Goal: Information Seeking & Learning: Learn about a topic

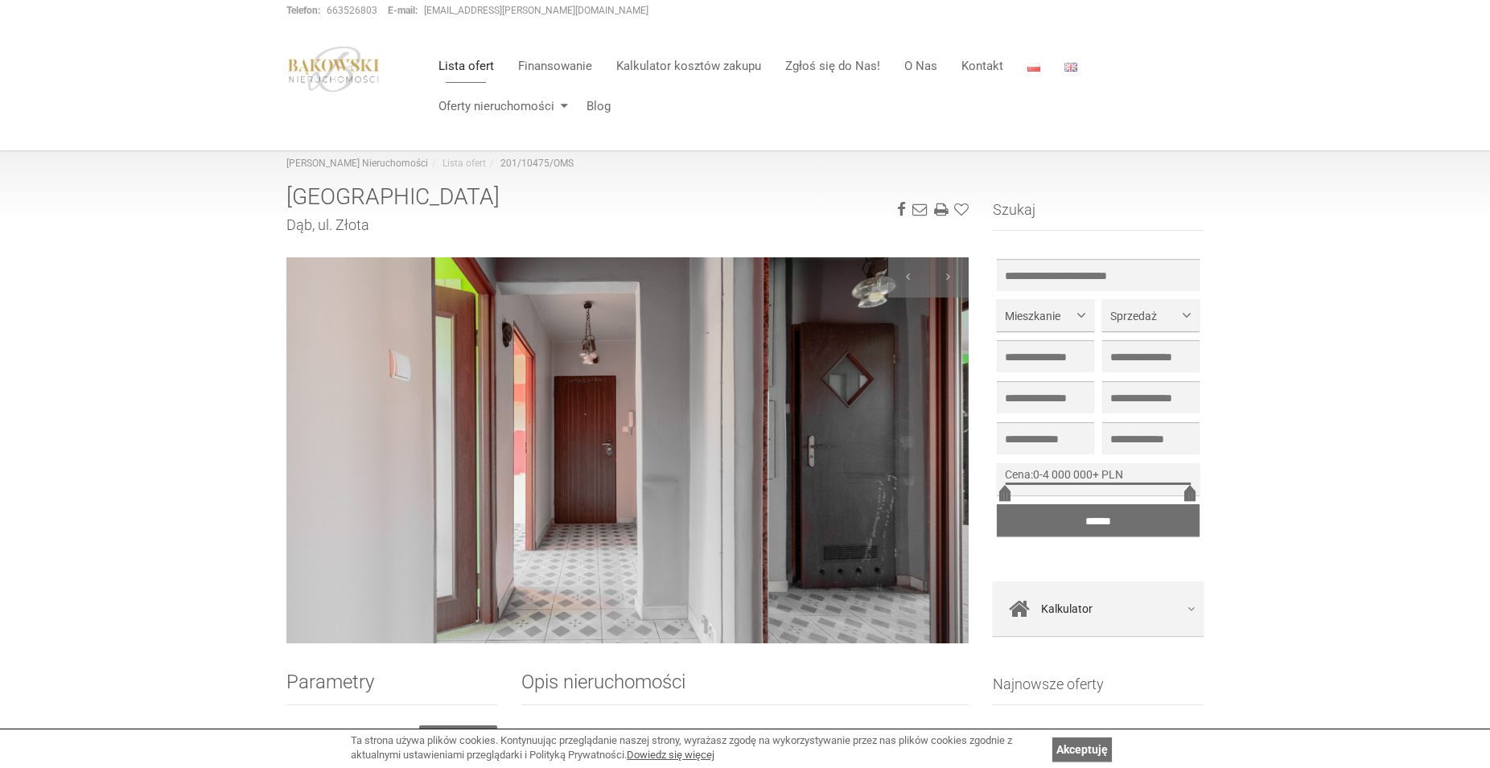
click at [647, 486] on img at bounding box center [627, 450] width 682 height 386
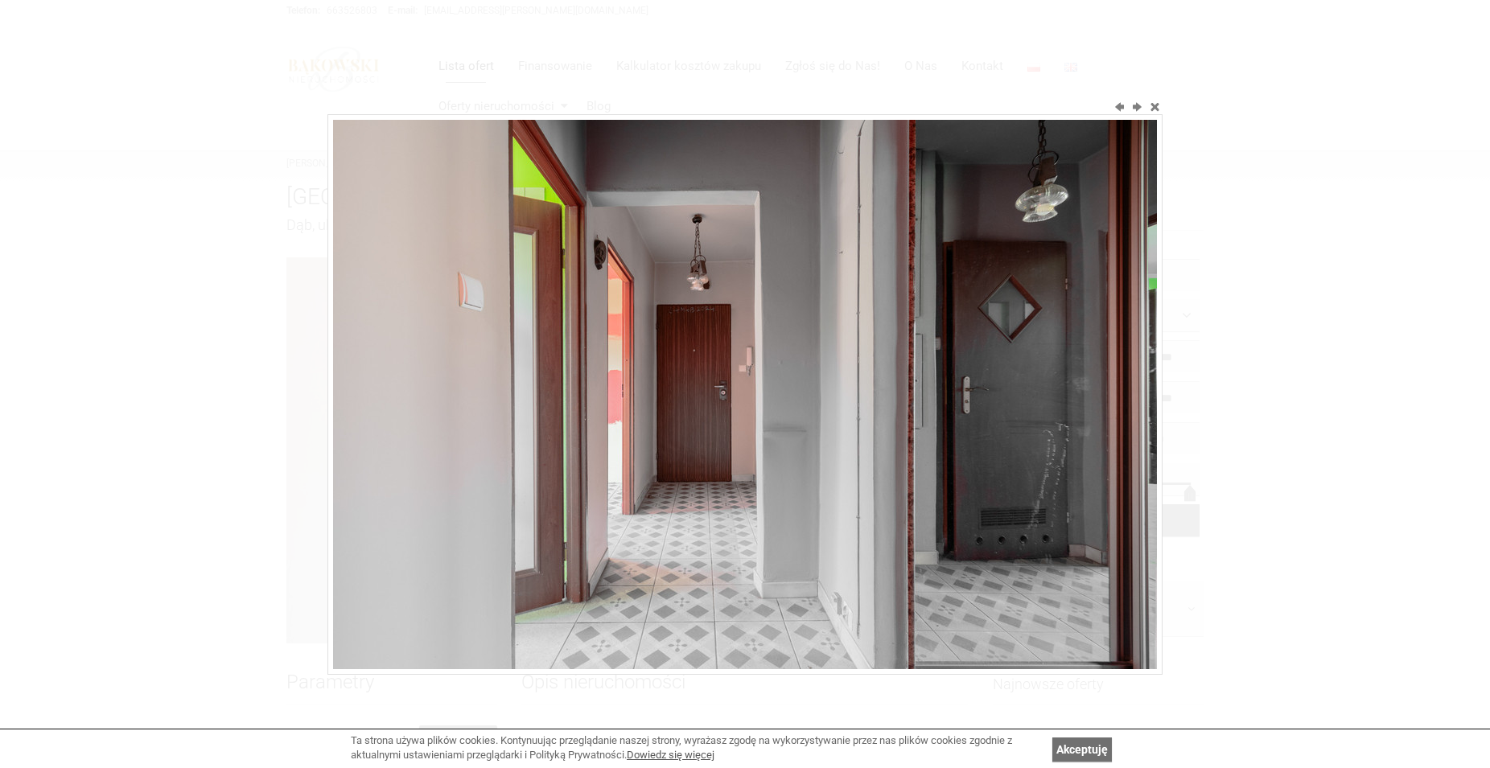
click at [646, 485] on img at bounding box center [745, 394] width 824 height 549
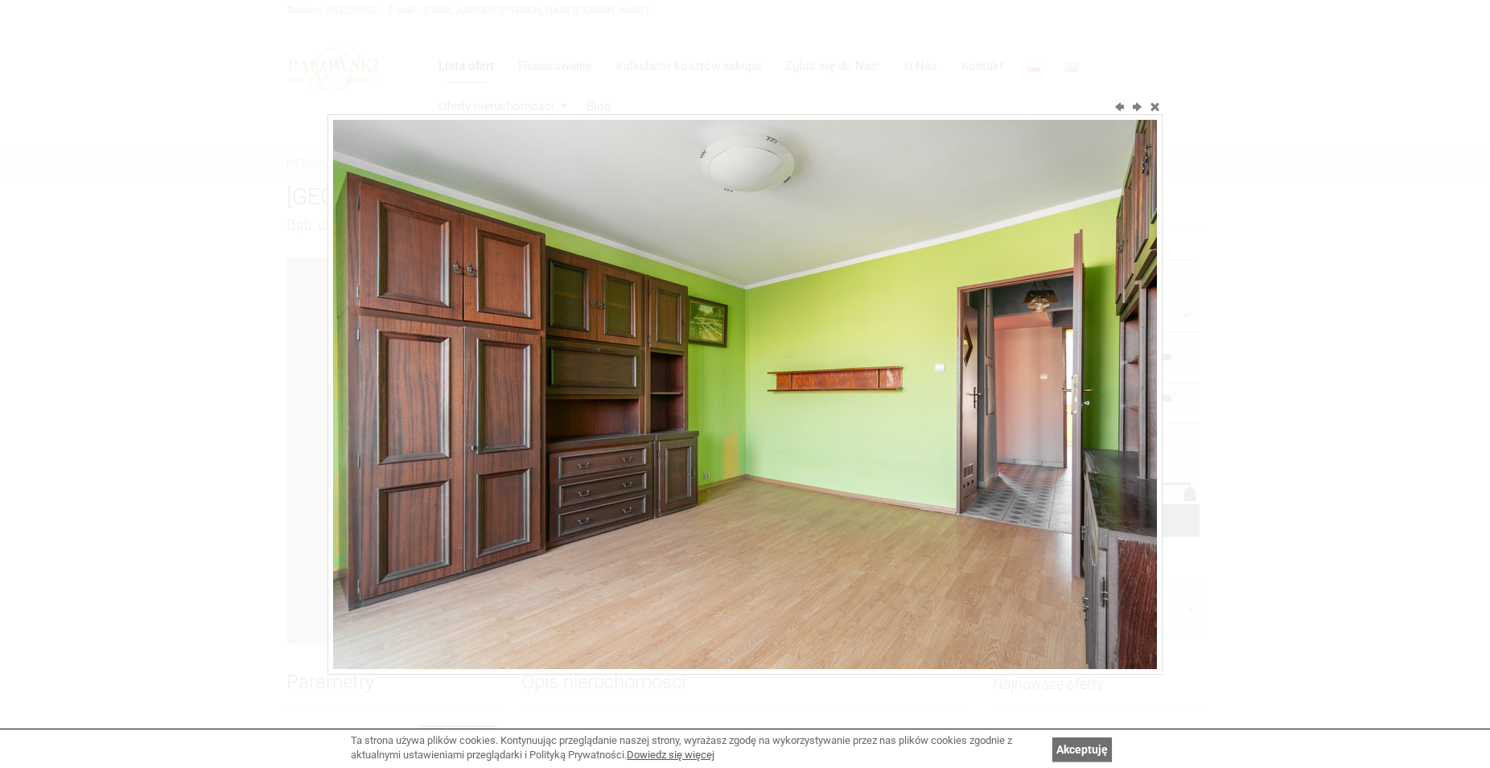
click at [646, 484] on img at bounding box center [745, 394] width 824 height 549
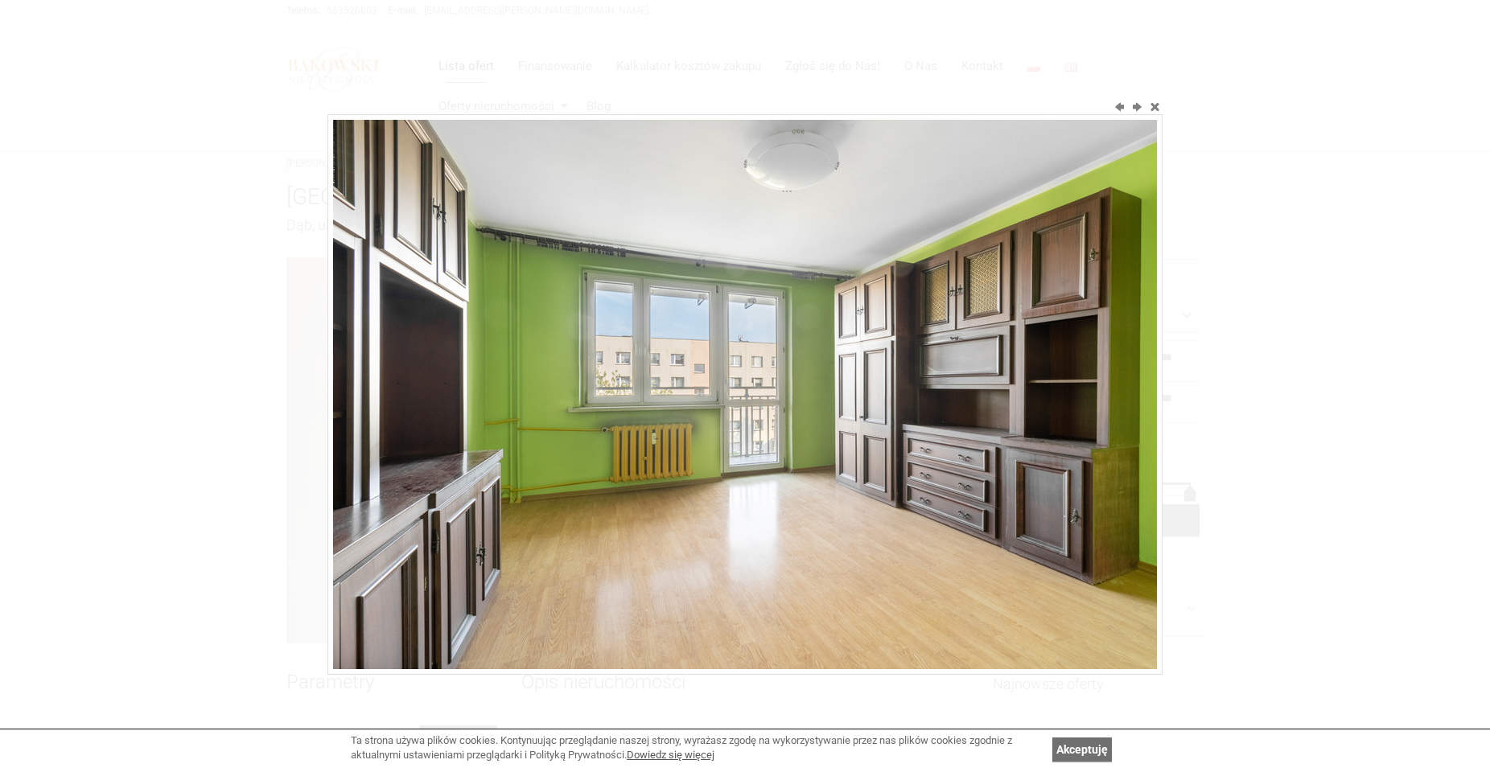
click at [646, 484] on img at bounding box center [745, 394] width 824 height 549
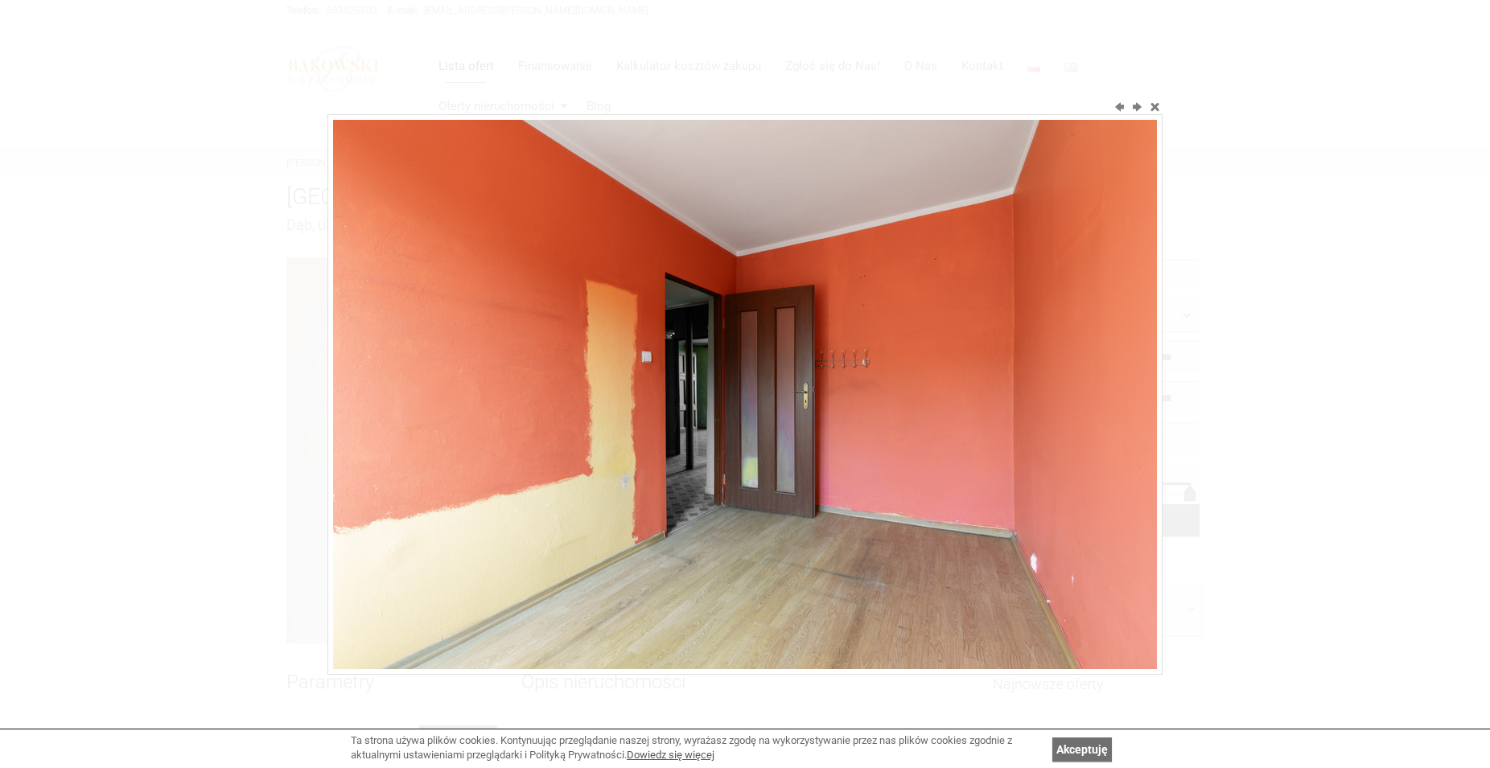
click at [646, 484] on img at bounding box center [745, 394] width 824 height 549
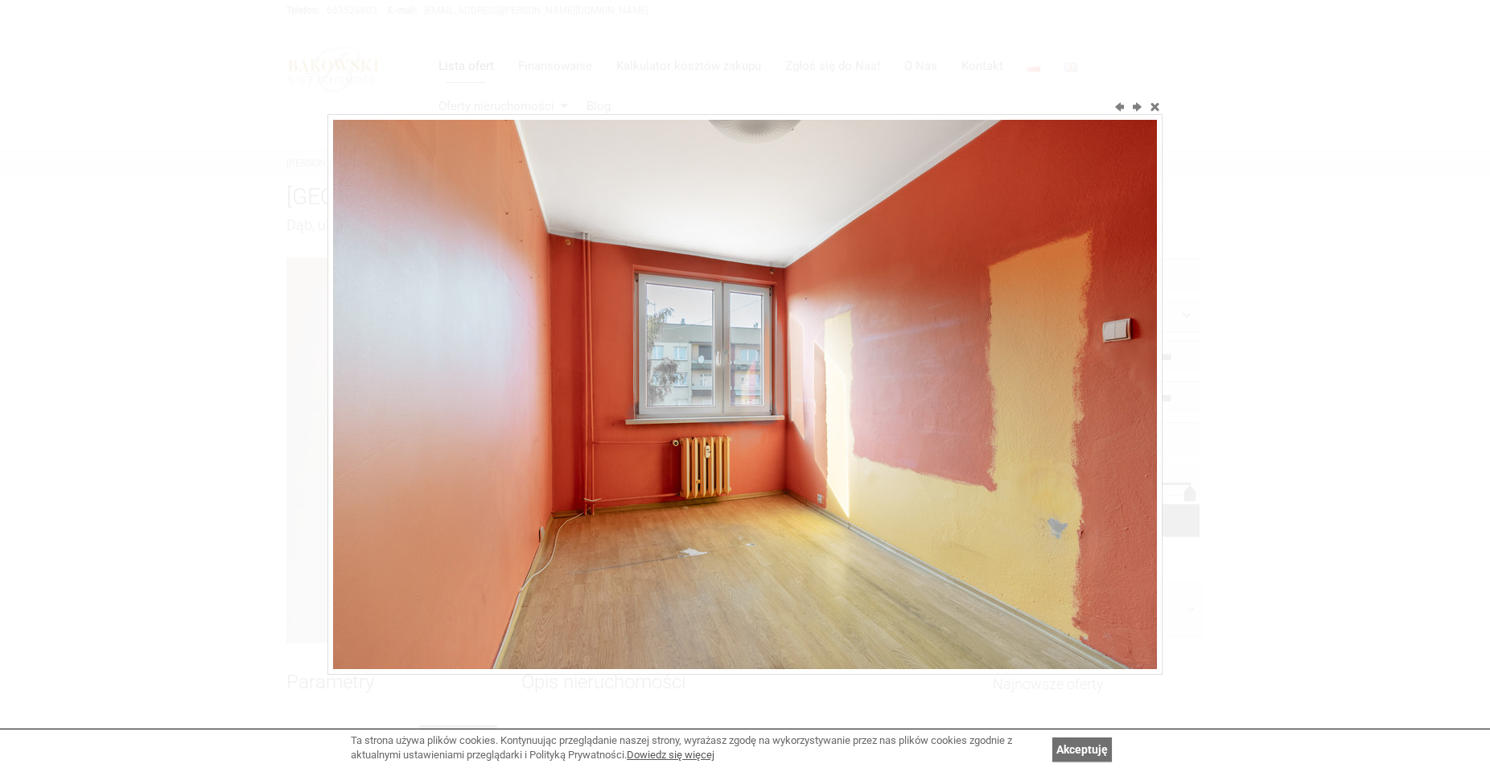
click at [646, 484] on img at bounding box center [745, 394] width 824 height 549
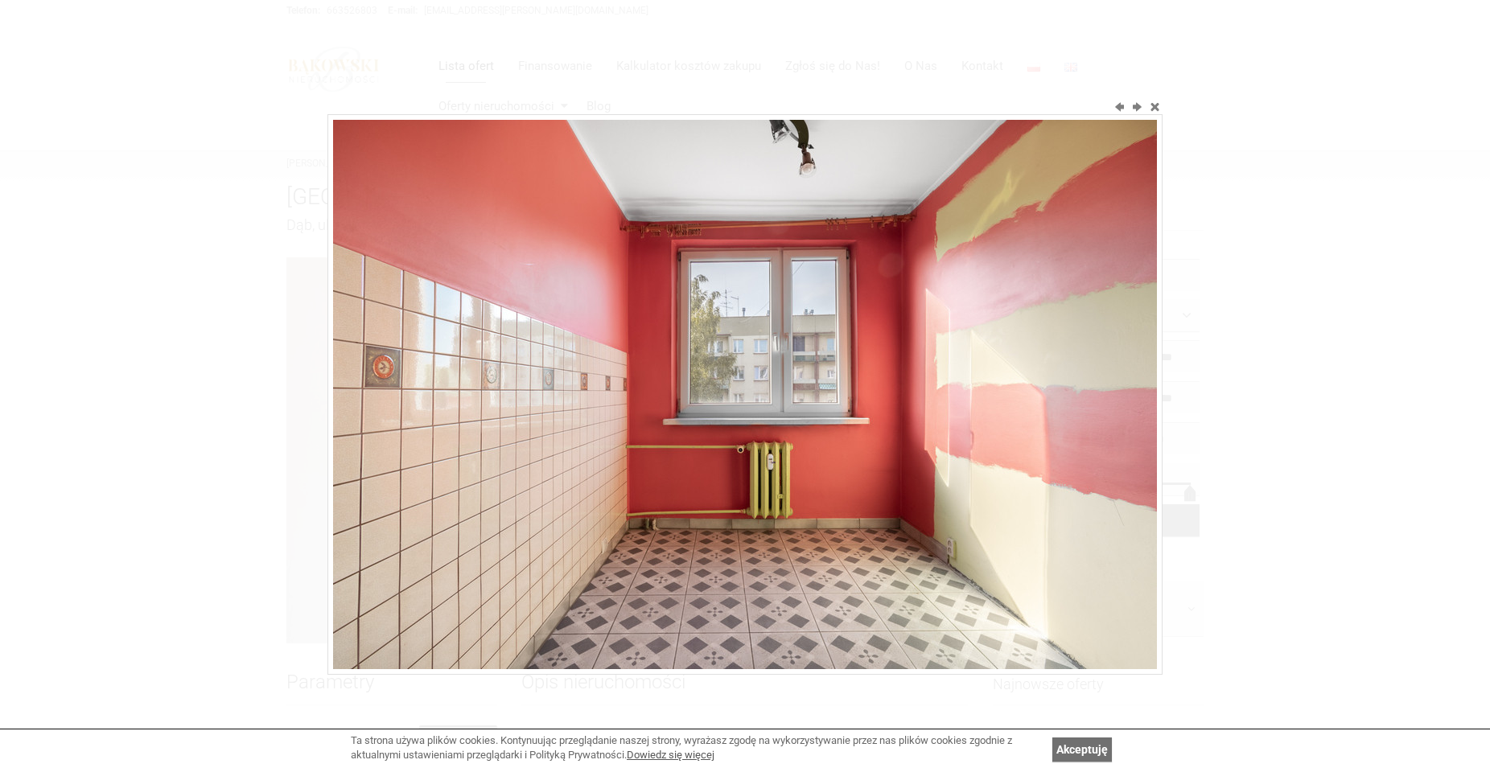
click at [646, 484] on img at bounding box center [745, 394] width 824 height 549
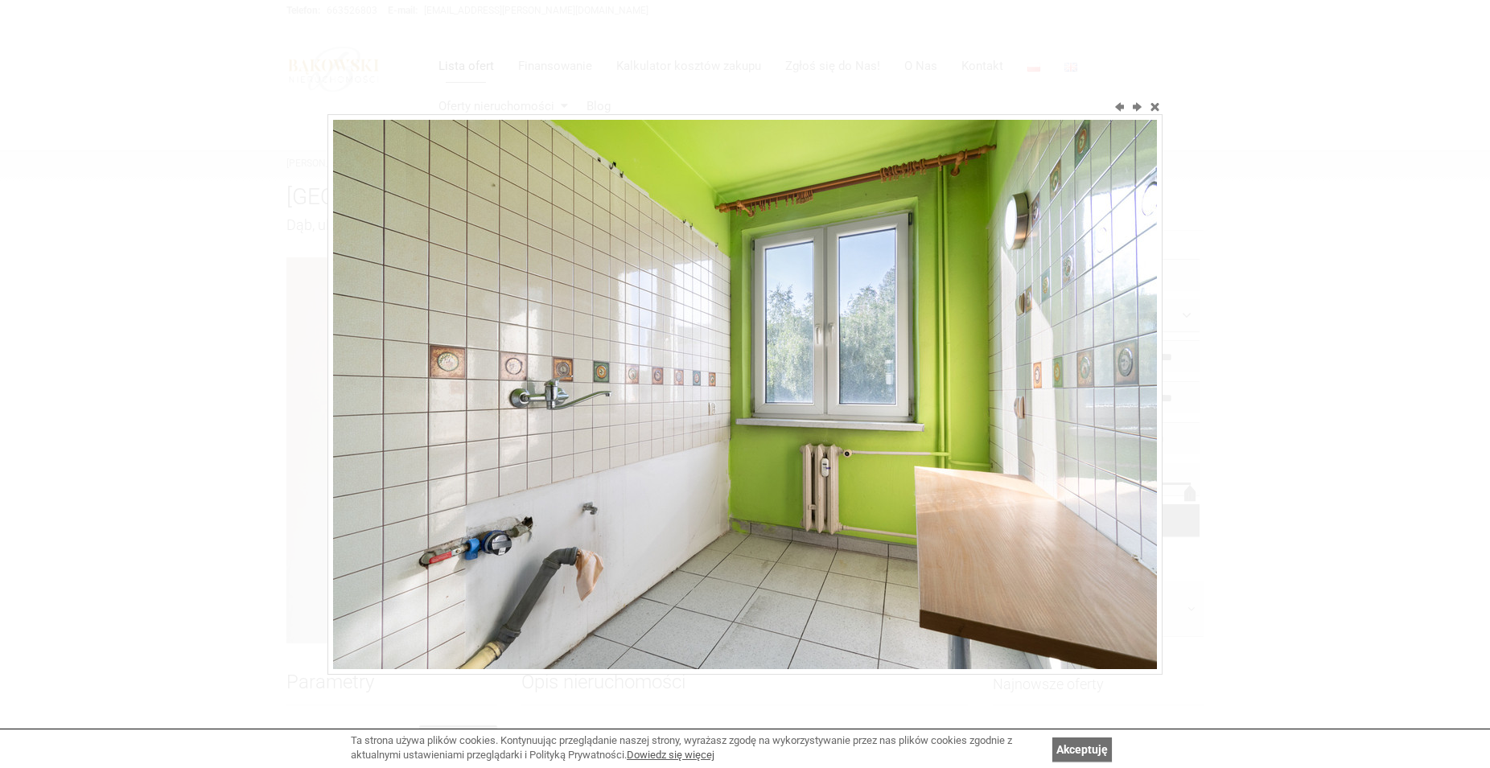
click at [646, 484] on img at bounding box center [745, 394] width 824 height 549
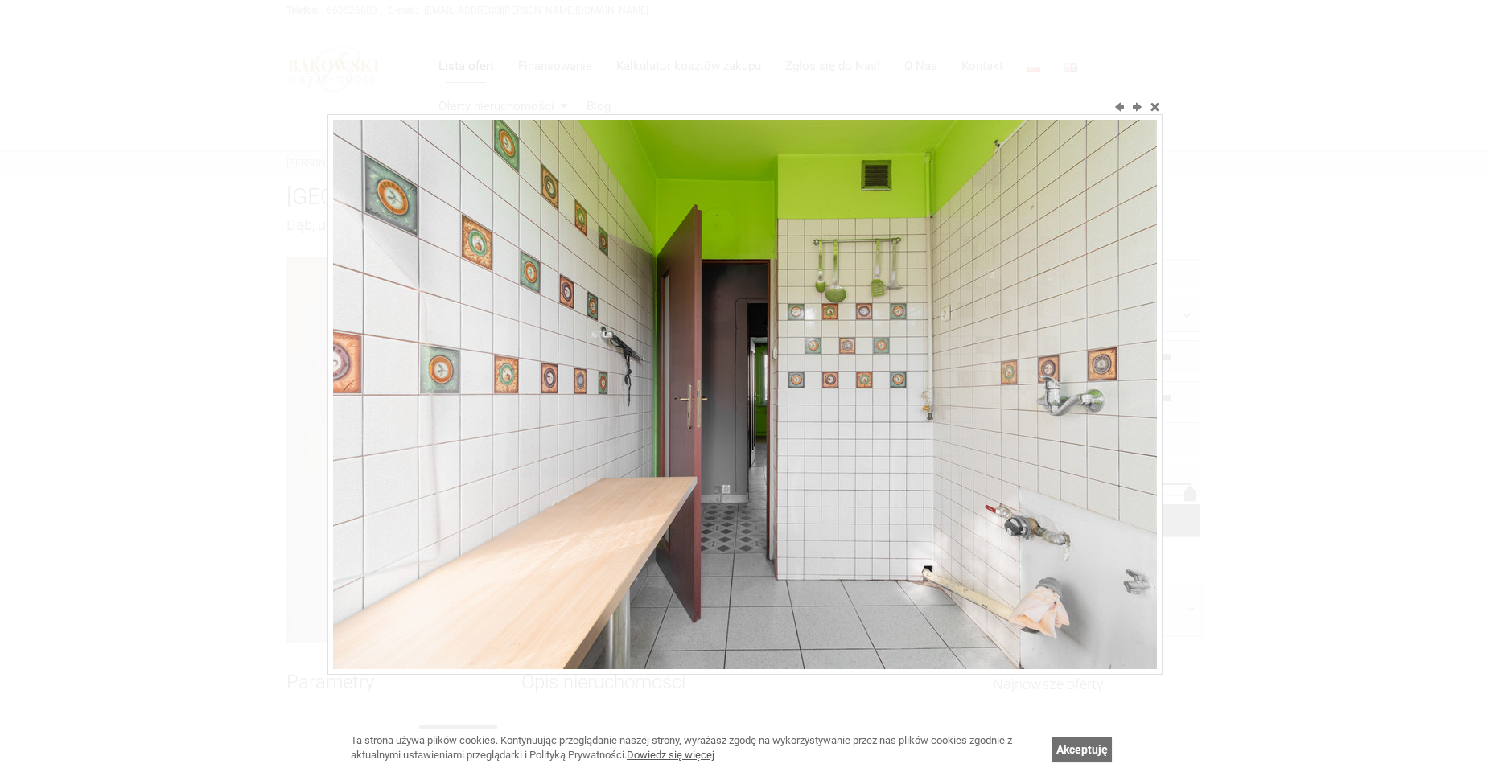
click at [646, 484] on img at bounding box center [745, 394] width 824 height 549
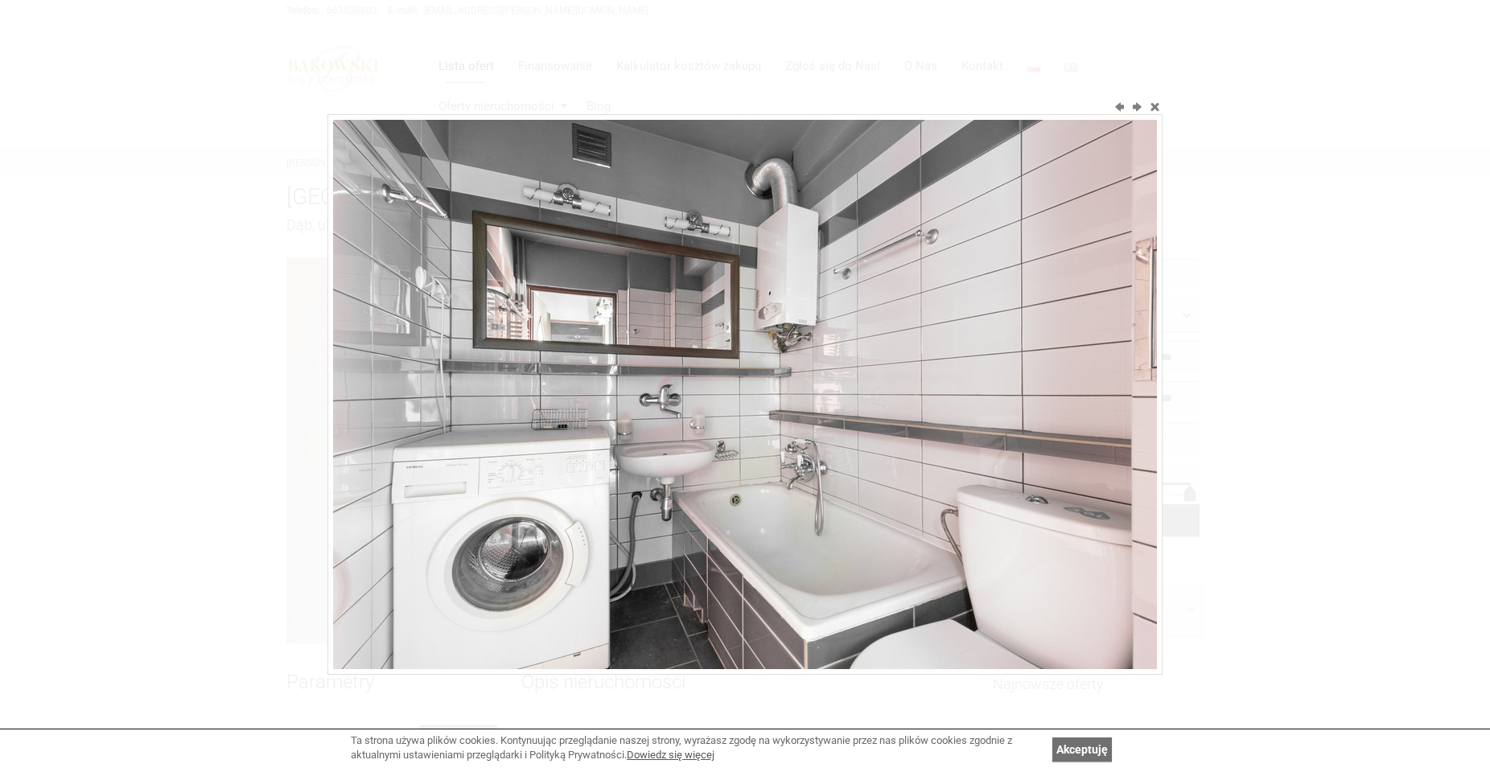
click at [646, 484] on img at bounding box center [745, 394] width 824 height 549
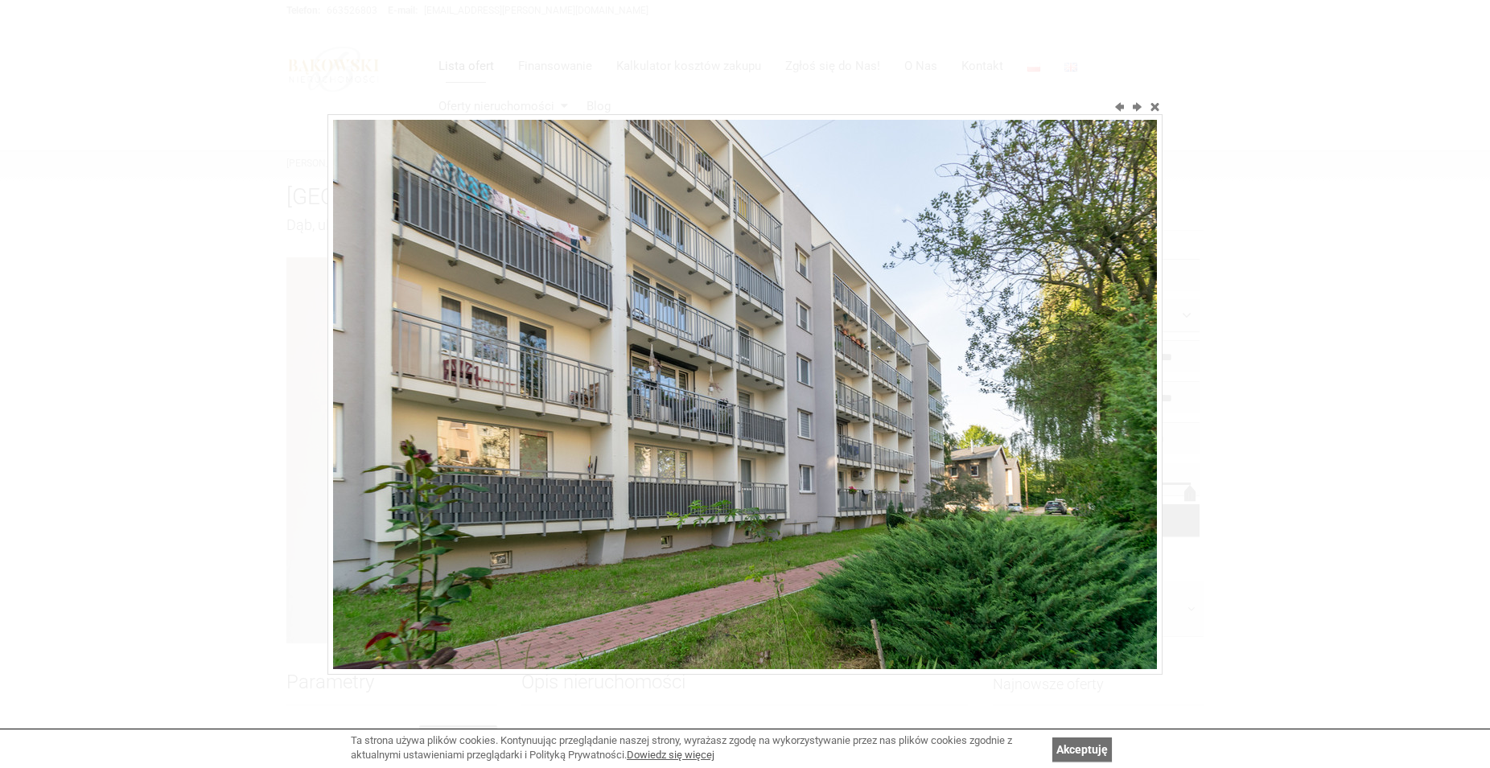
click at [646, 484] on img at bounding box center [745, 394] width 824 height 549
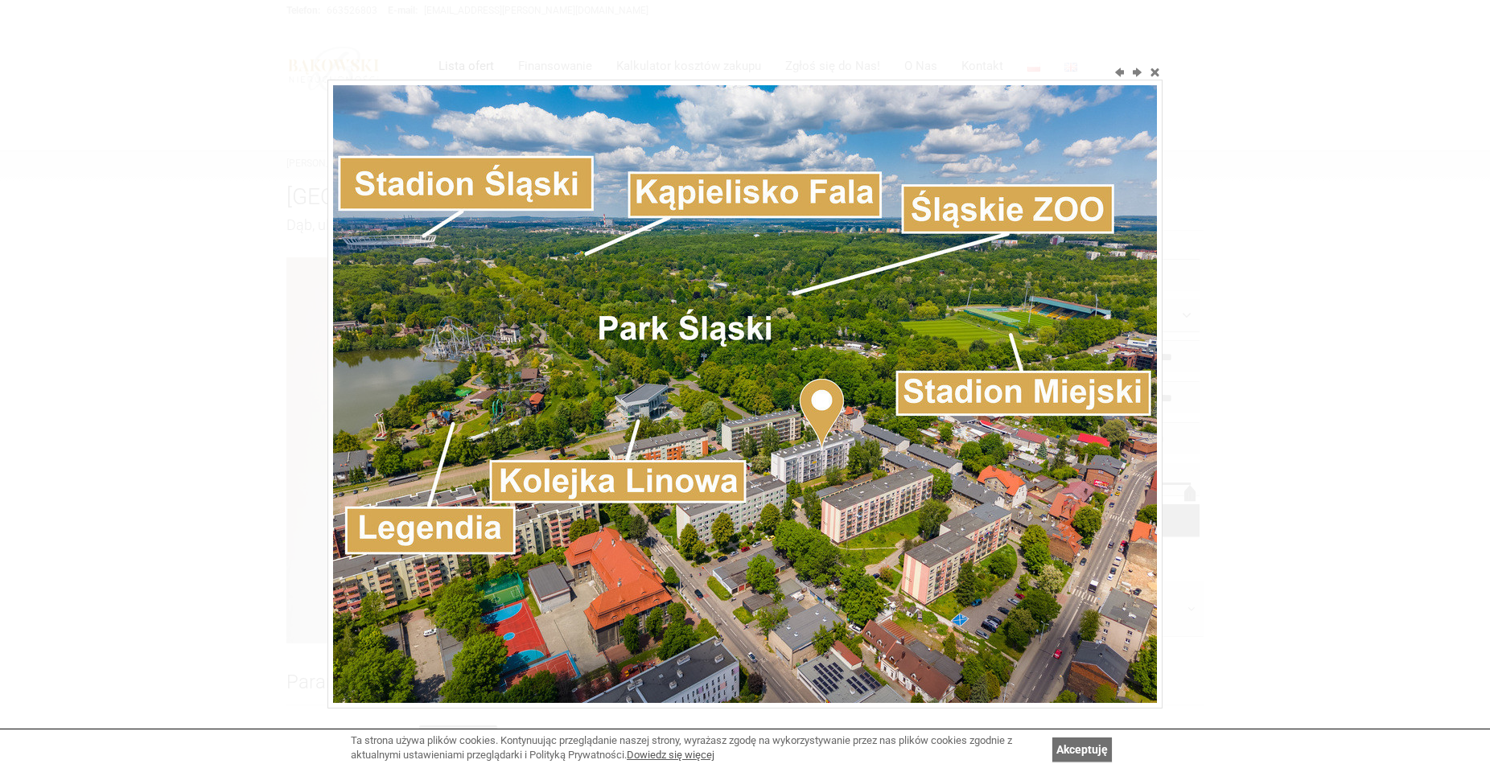
click at [652, 484] on img at bounding box center [745, 394] width 824 height 618
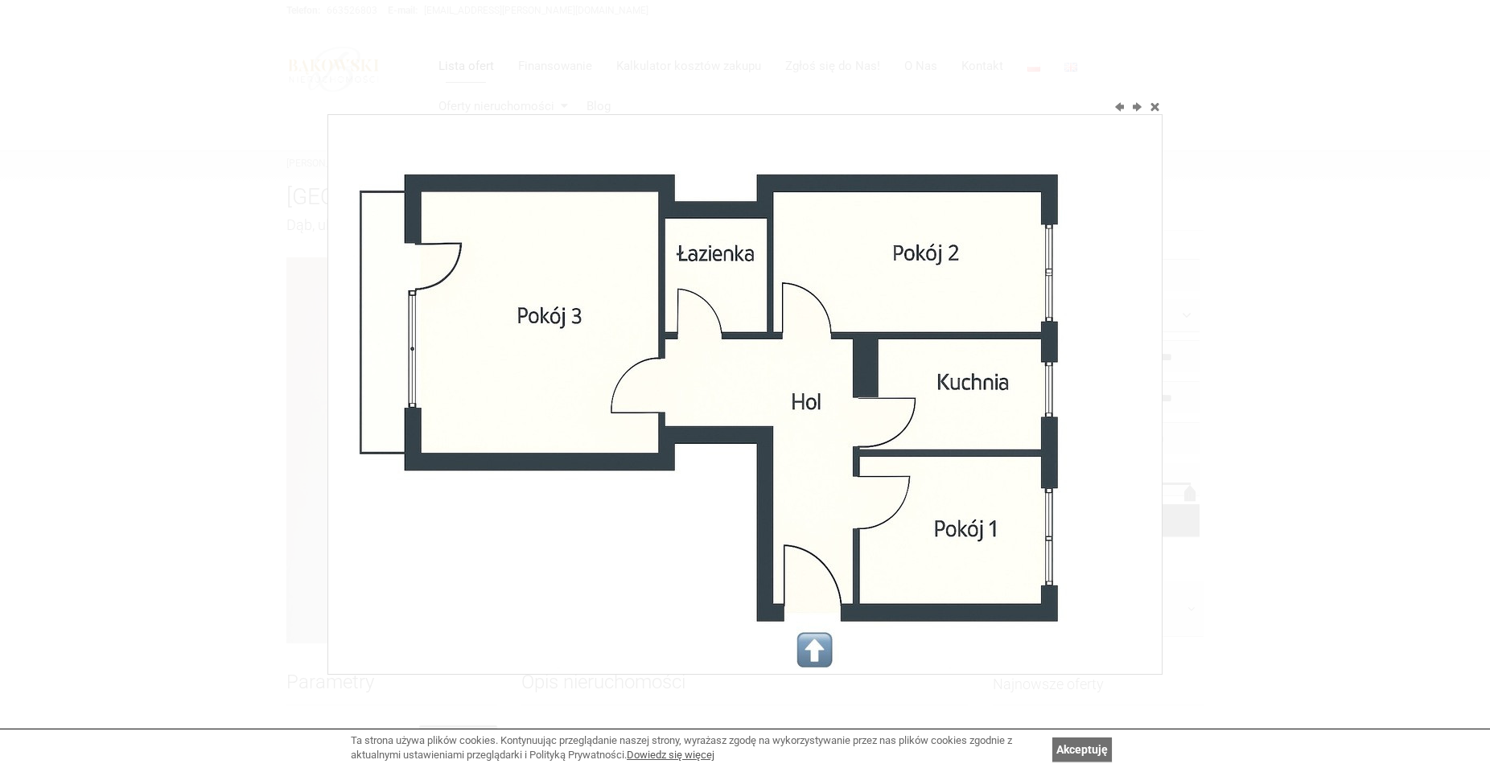
click at [1014, 413] on img at bounding box center [745, 394] width 824 height 549
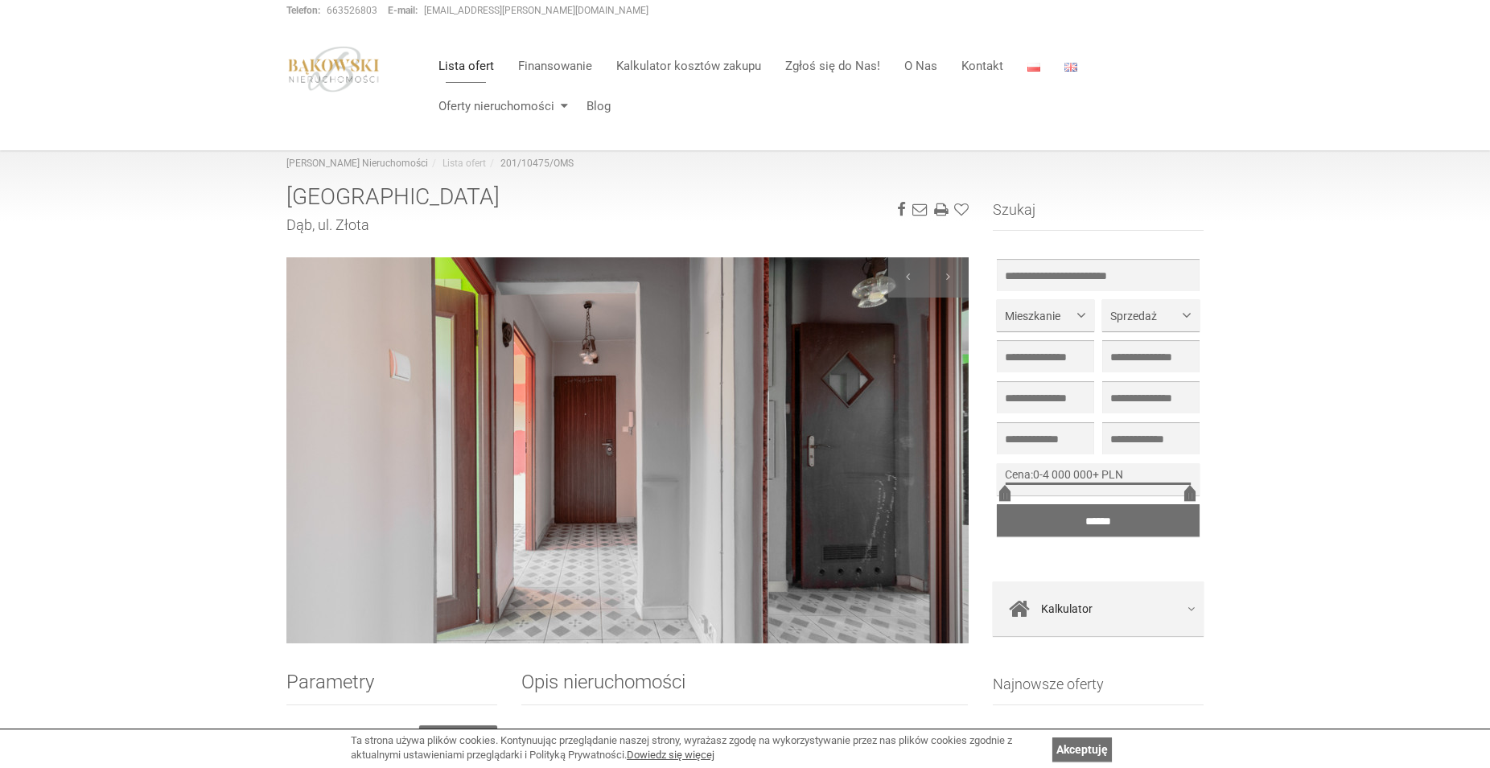
drag, startPoint x: 1072, startPoint y: 747, endPoint x: 1069, endPoint y: 739, distance: 8.4
click at [1070, 741] on link "Akceptuję" at bounding box center [1082, 750] width 60 height 24
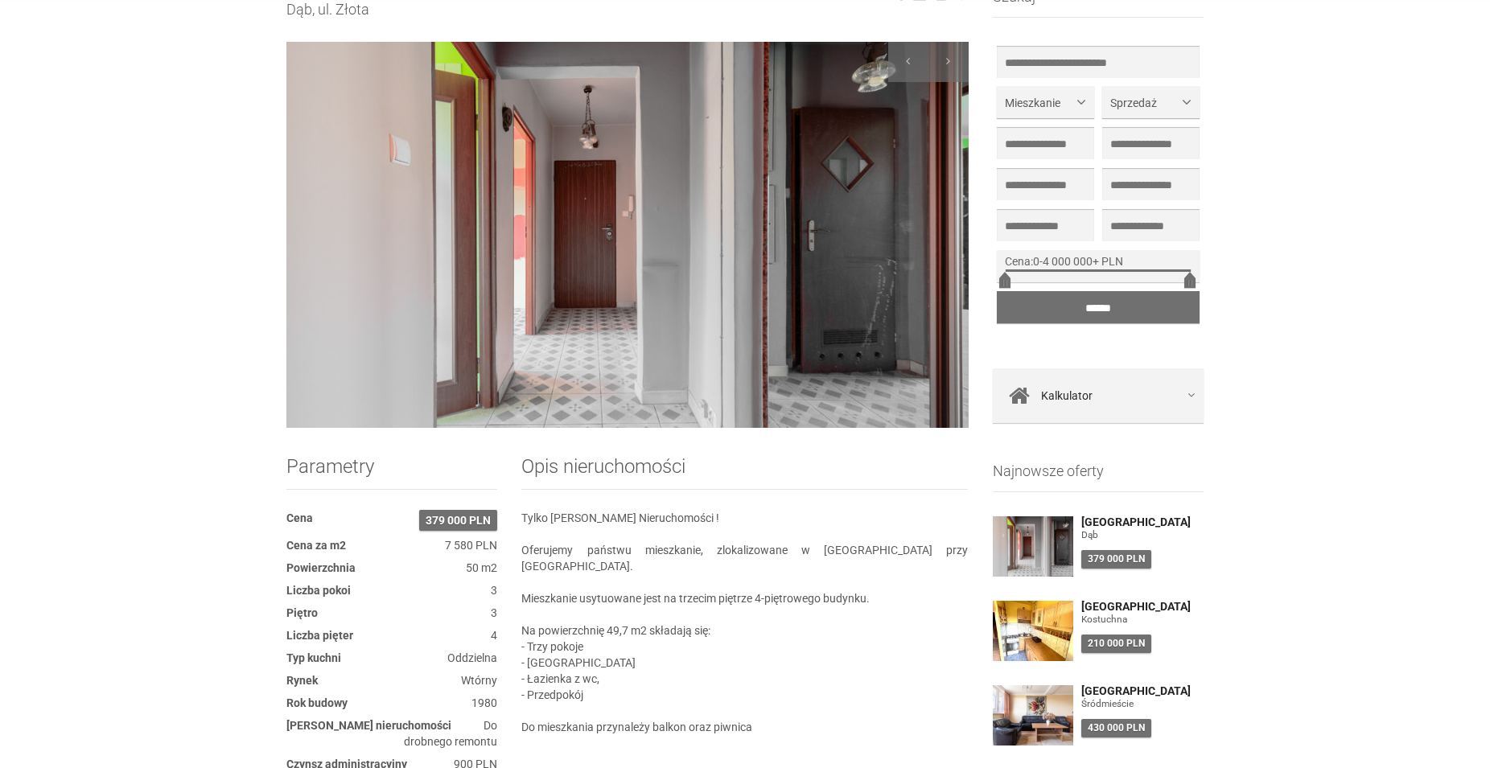
scroll to position [246, 0]
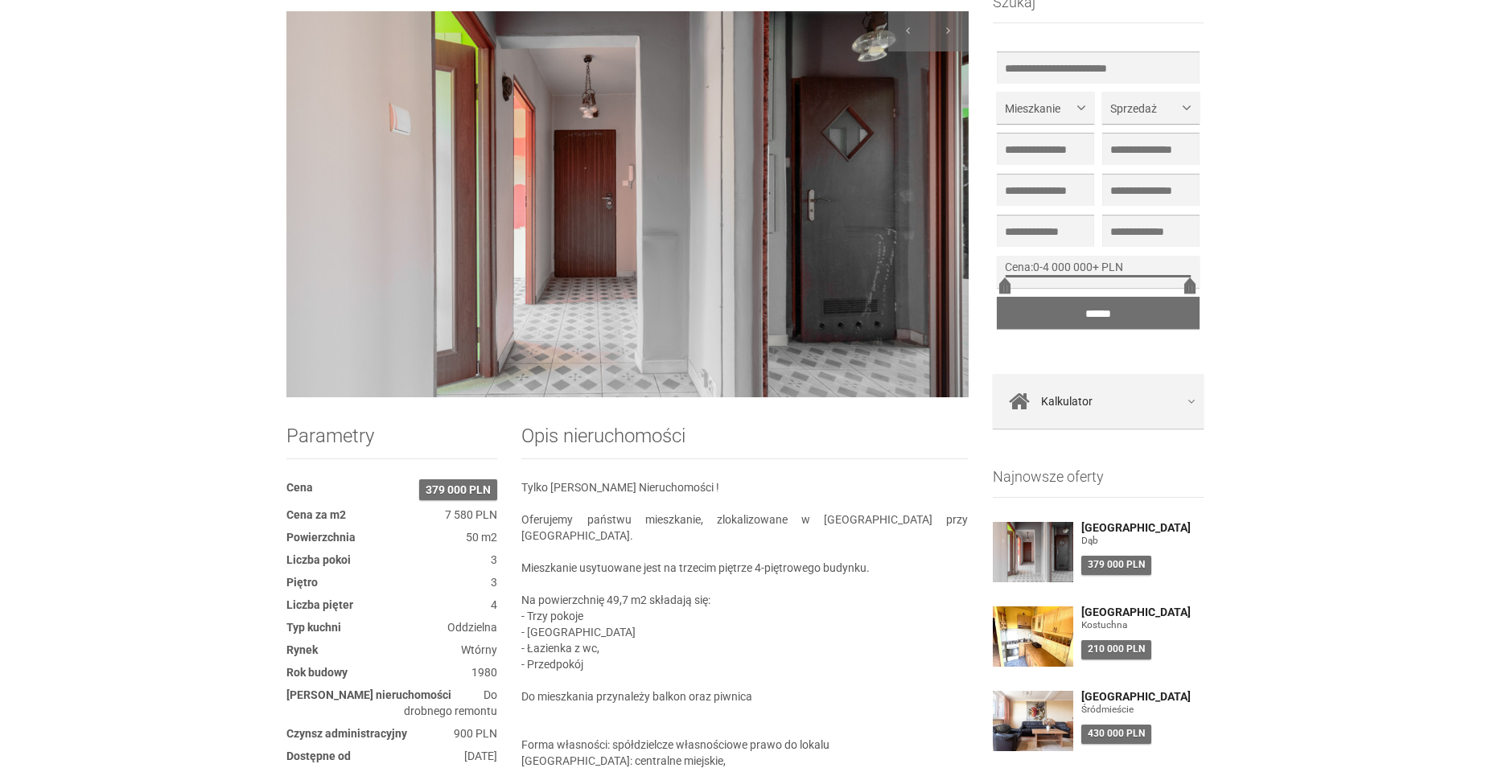
click at [665, 249] on img at bounding box center [627, 204] width 682 height 386
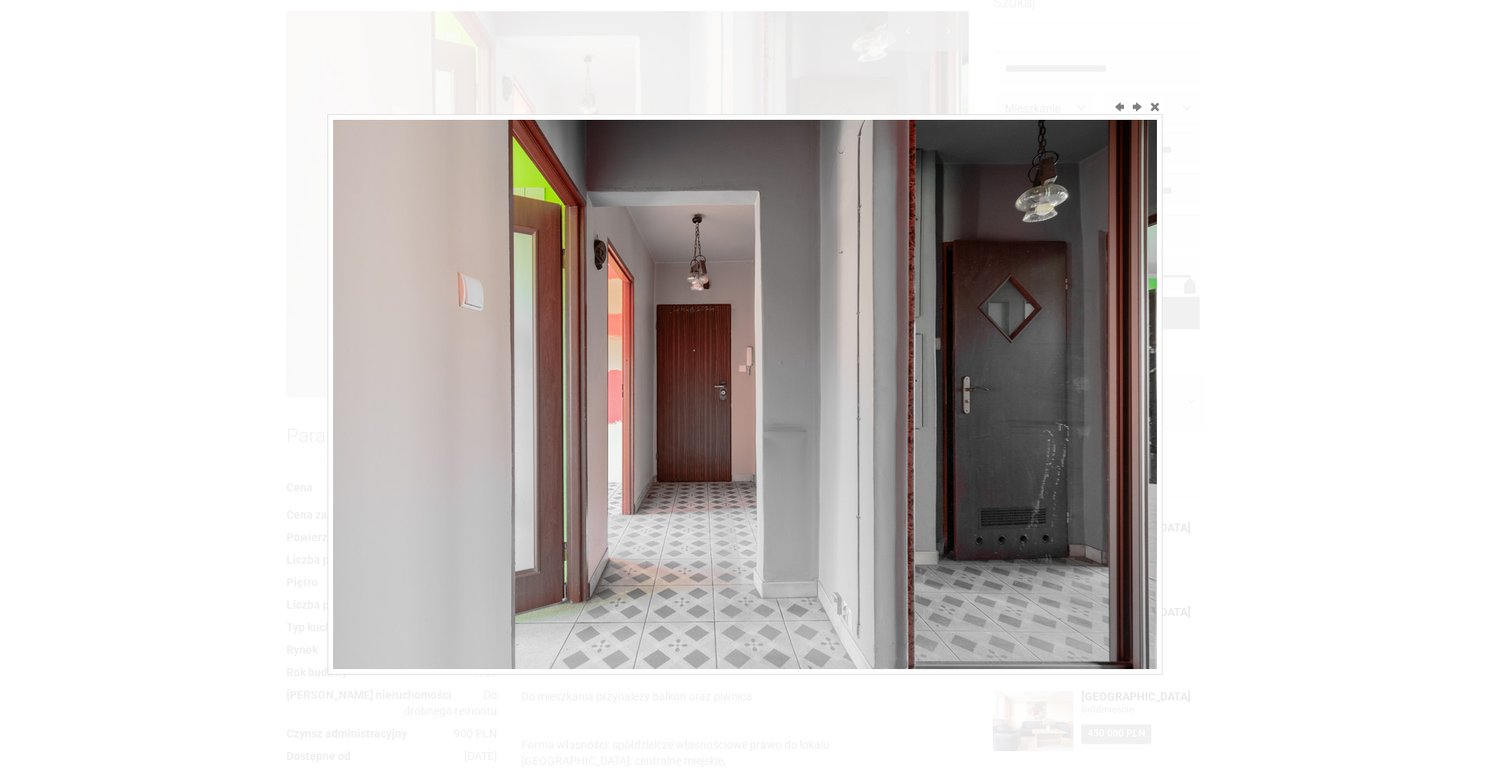
click at [668, 357] on img at bounding box center [745, 394] width 824 height 549
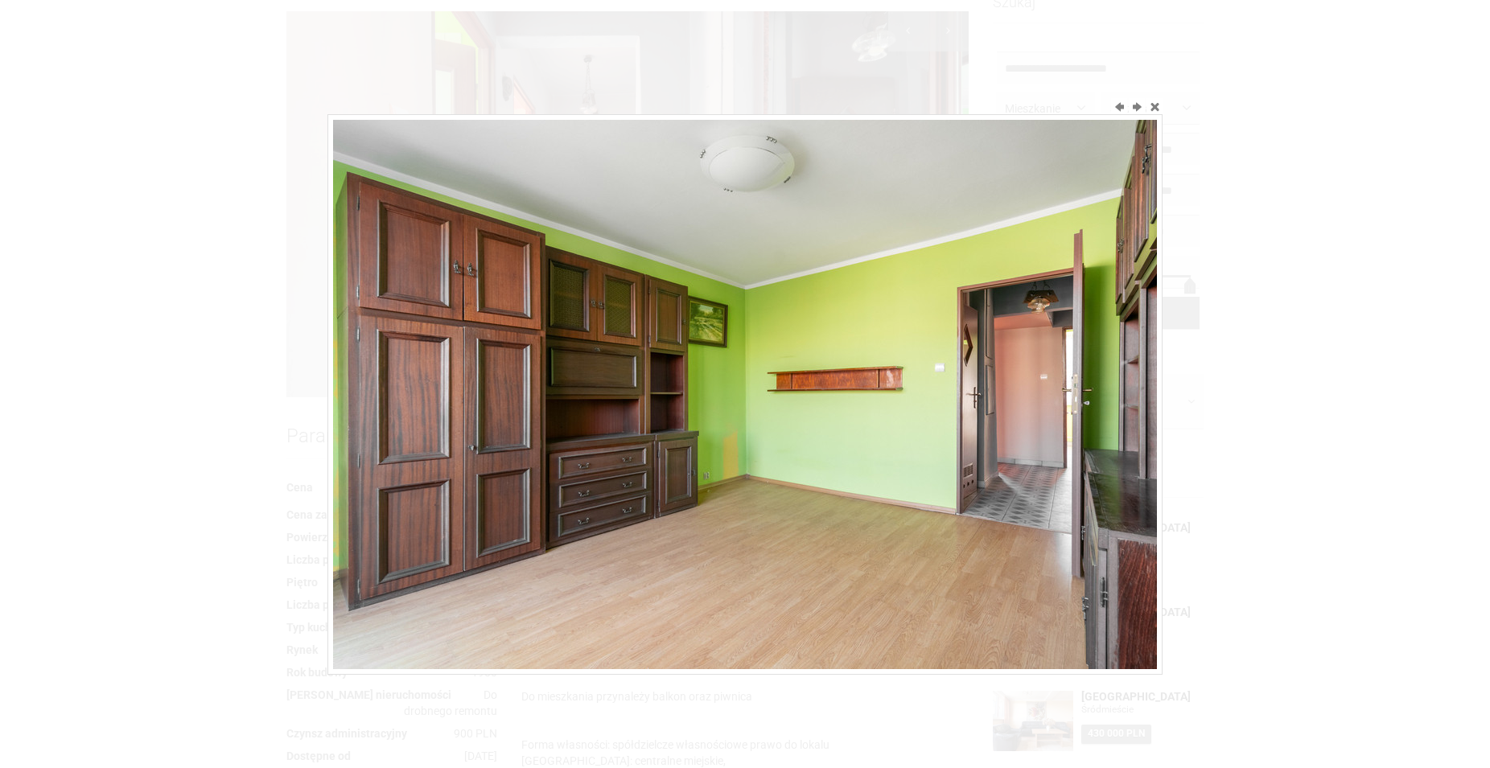
click at [668, 357] on img at bounding box center [745, 394] width 824 height 549
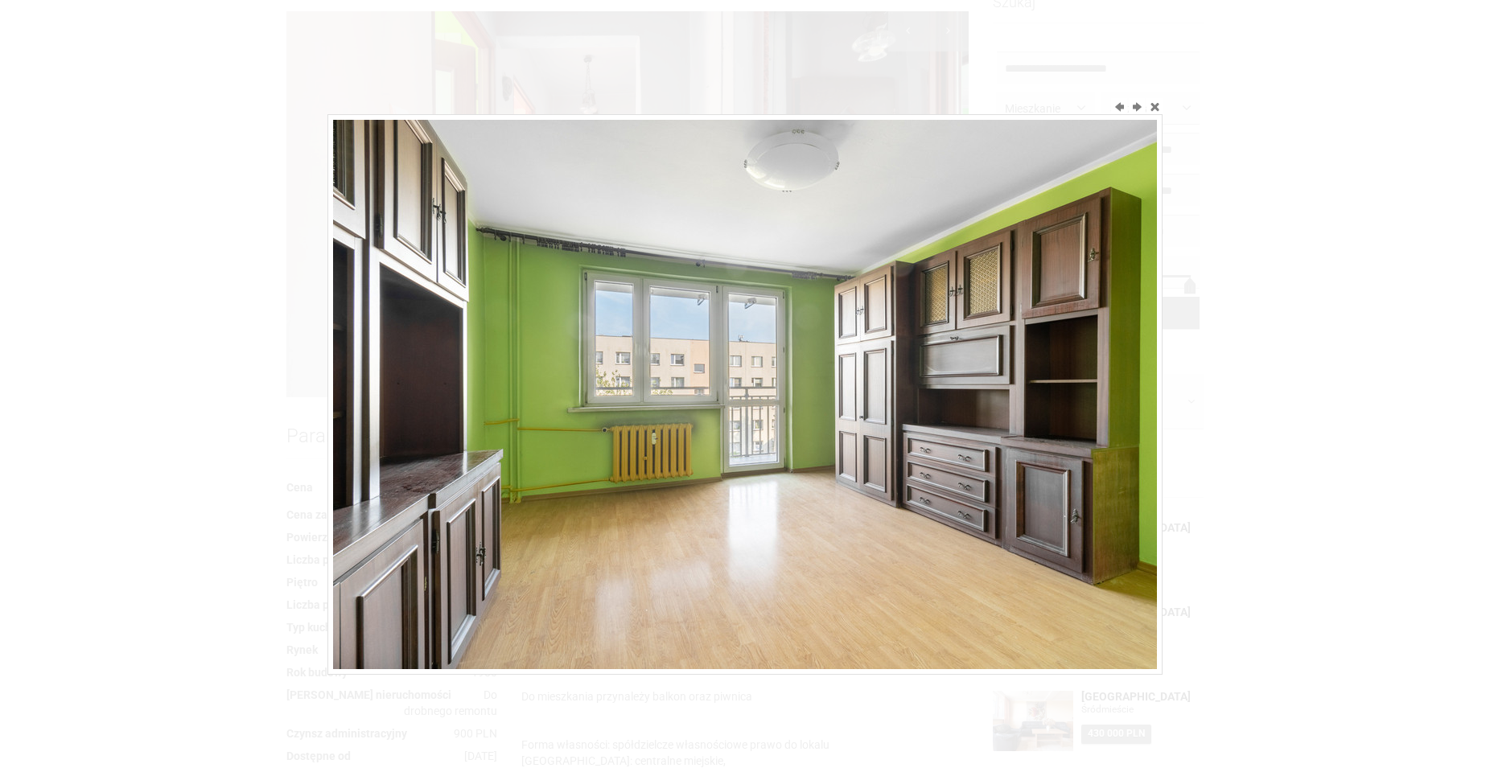
click at [668, 357] on img at bounding box center [745, 394] width 824 height 549
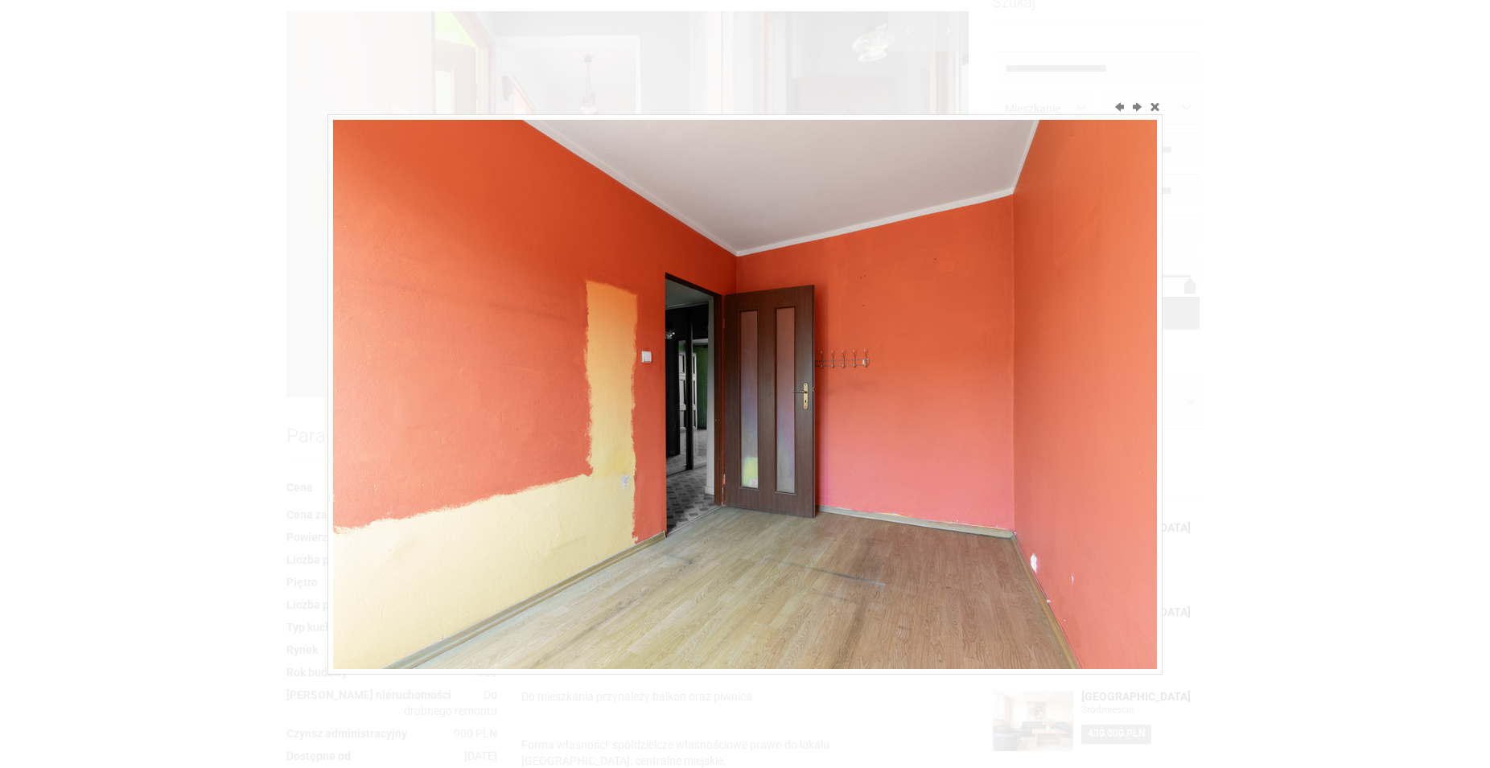
click at [668, 357] on img at bounding box center [745, 394] width 824 height 549
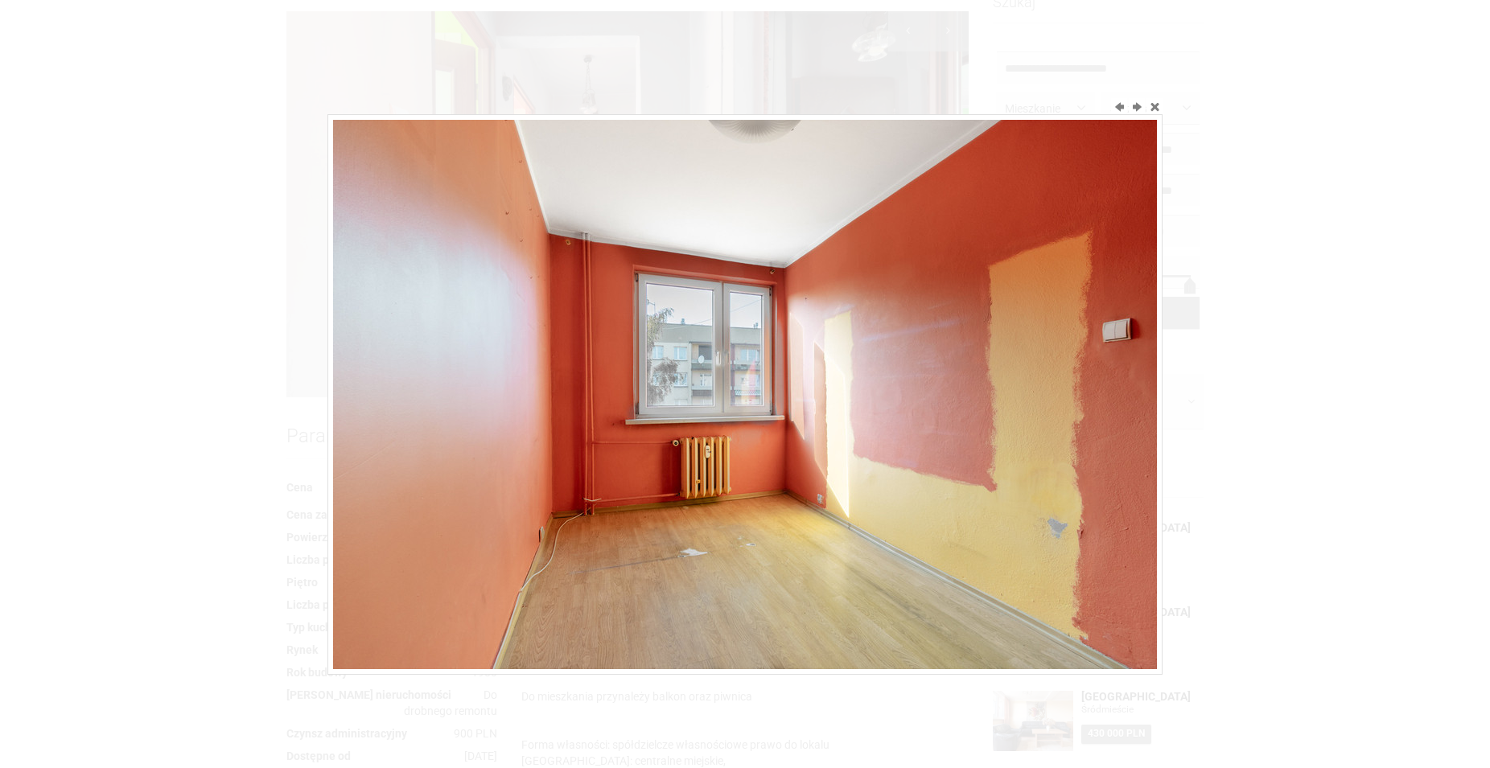
click at [668, 357] on img at bounding box center [745, 394] width 824 height 549
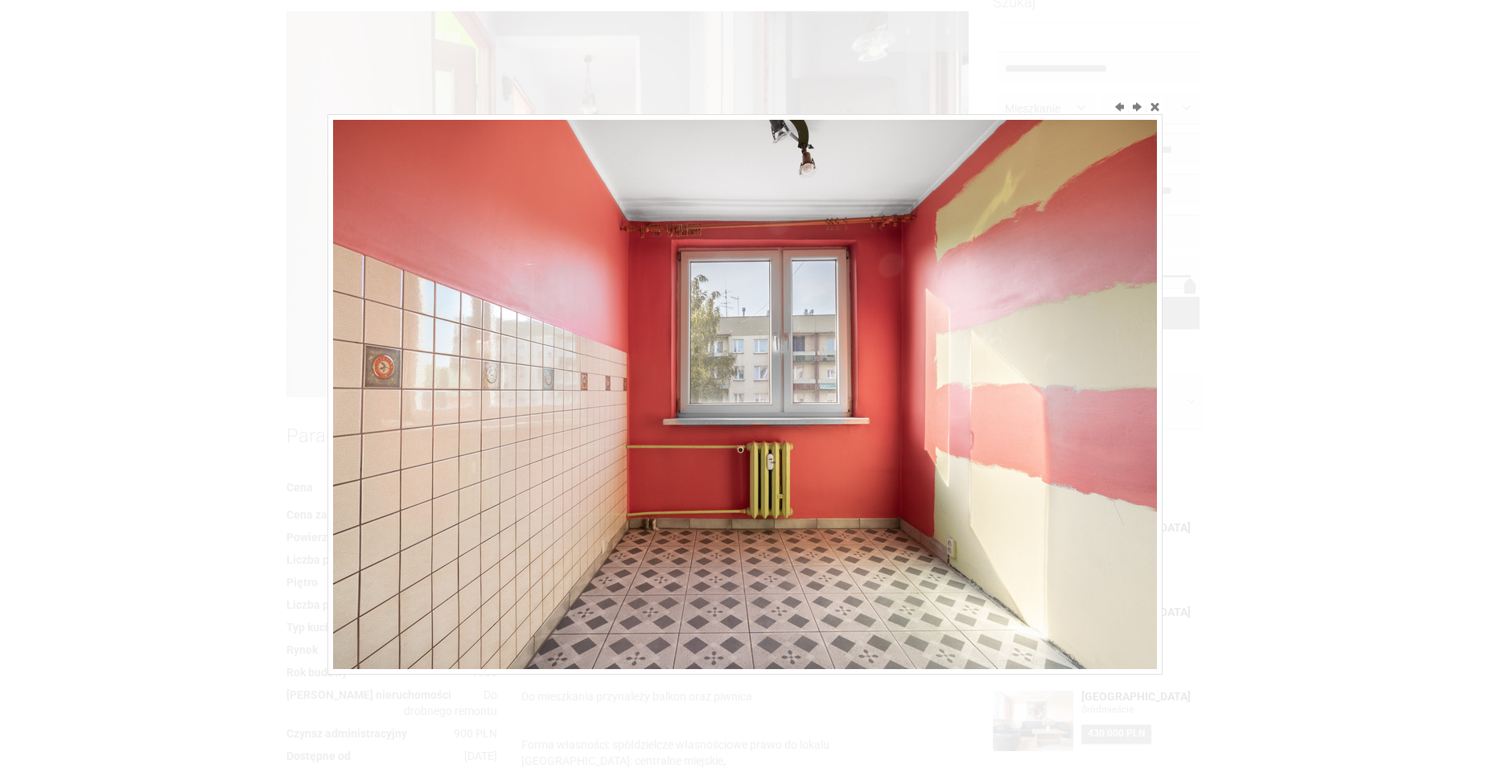
click at [668, 356] on img at bounding box center [745, 394] width 824 height 549
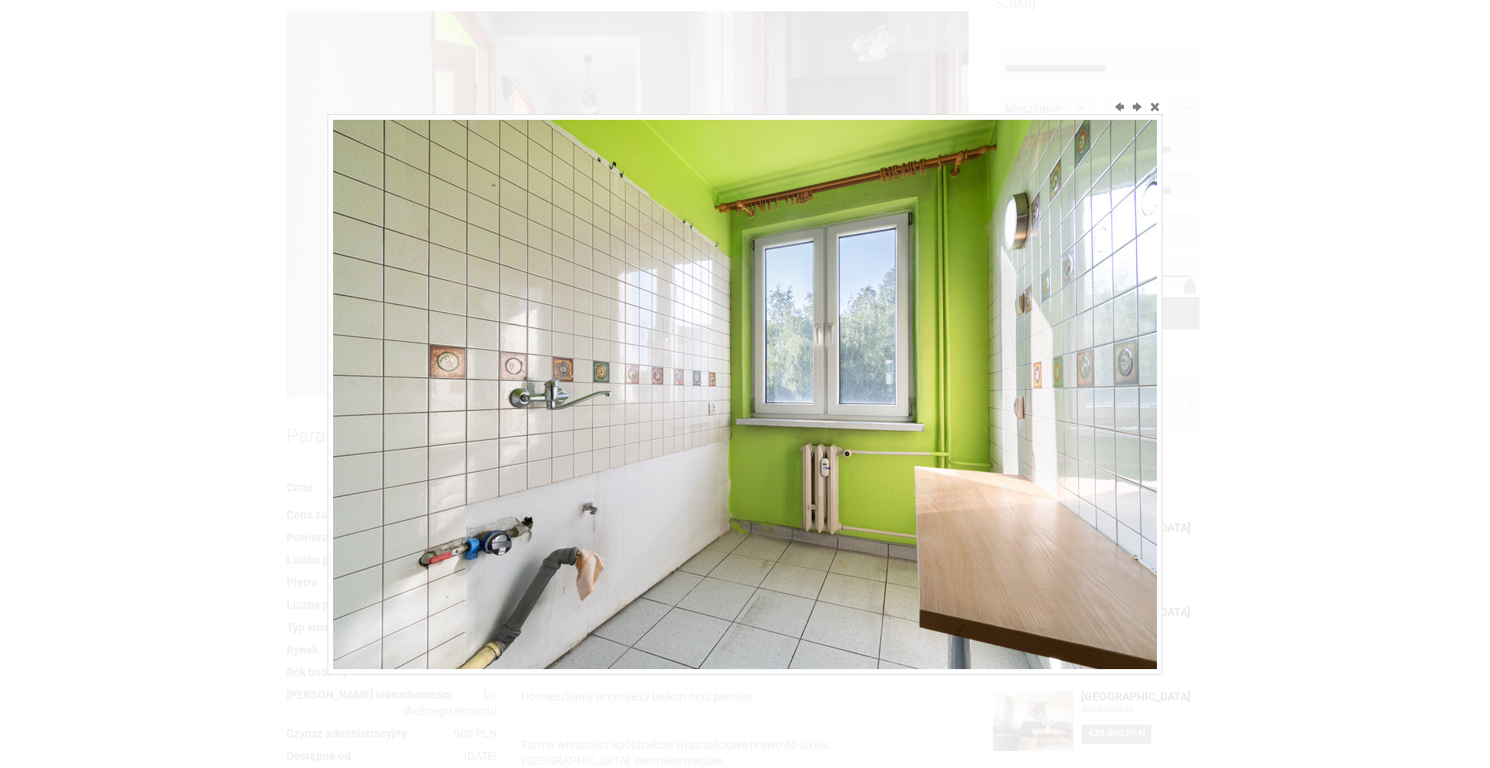
click at [668, 356] on img at bounding box center [745, 394] width 824 height 549
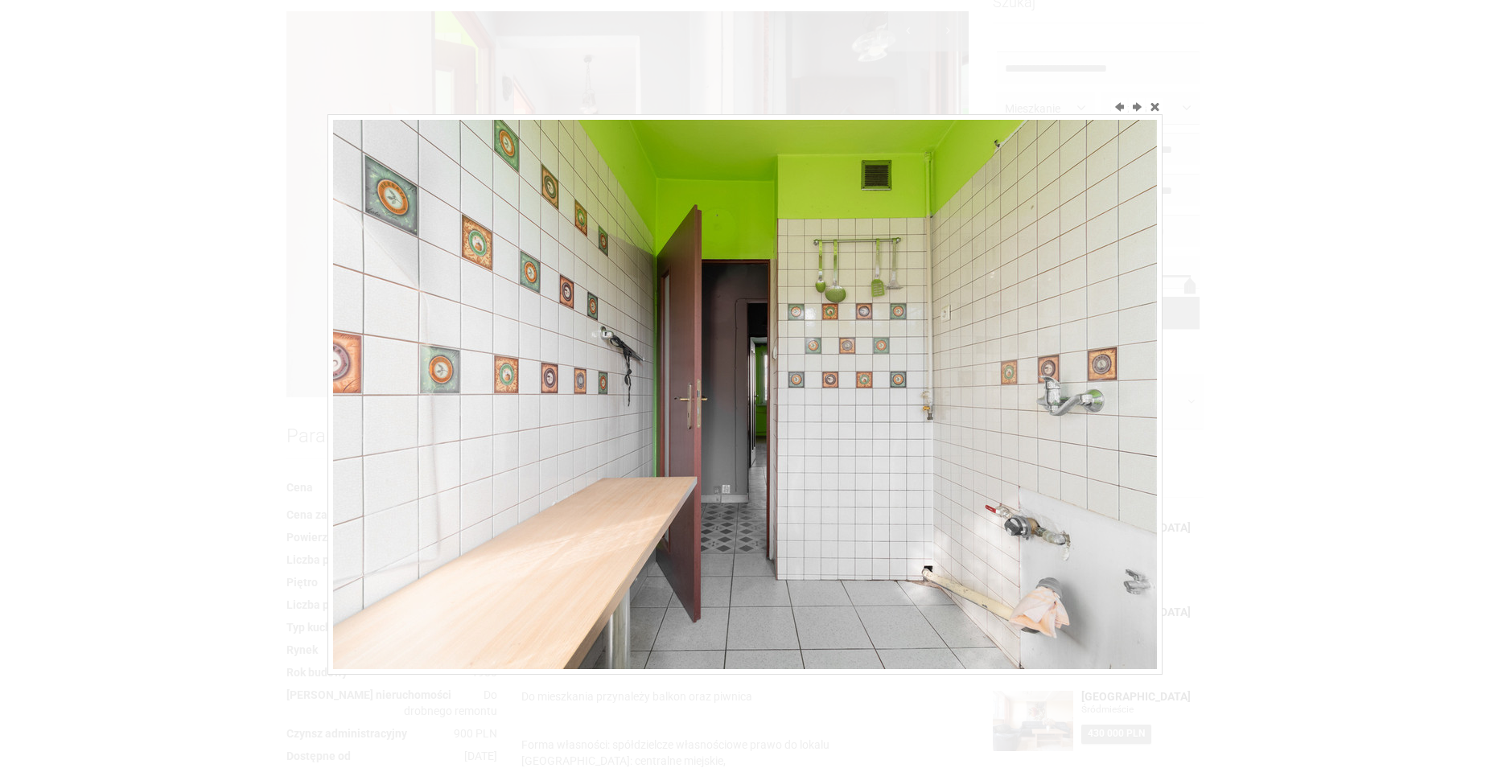
click at [668, 356] on img at bounding box center [745, 394] width 824 height 549
